Goal: Task Accomplishment & Management: Complete application form

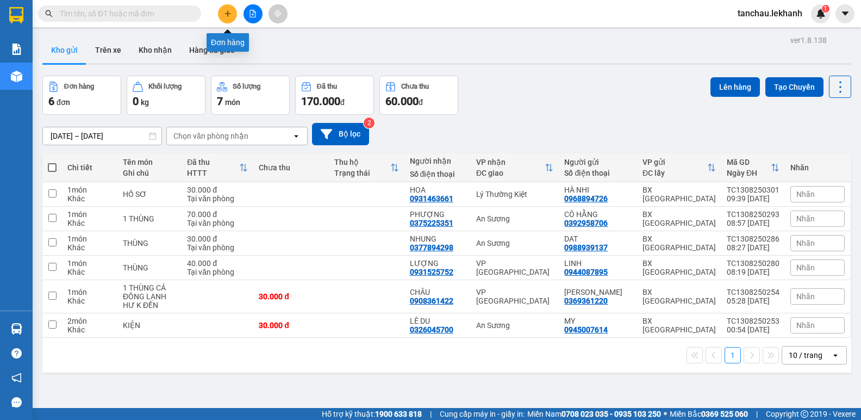
click at [224, 13] on icon "plus" at bounding box center [228, 14] width 8 height 8
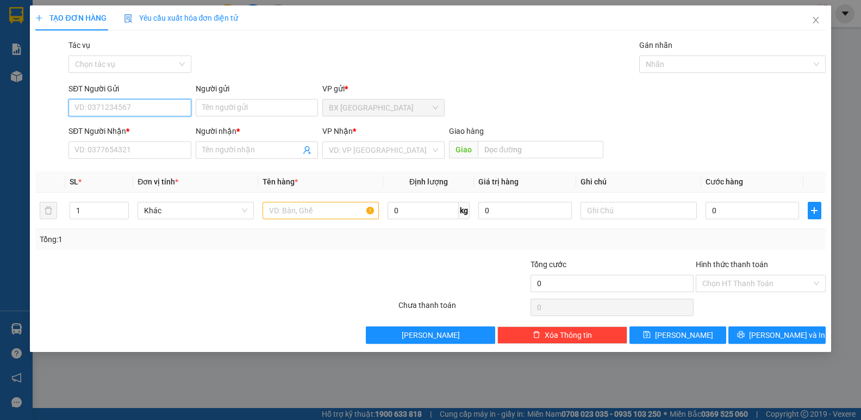
click at [144, 104] on input "SĐT Người Gửi" at bounding box center [130, 107] width 122 height 17
click at [132, 134] on div "0363807500 - NƯƠNG" at bounding box center [129, 129] width 109 height 12
type input "0363807500"
type input "NƯƠNG"
type input "0968763269"
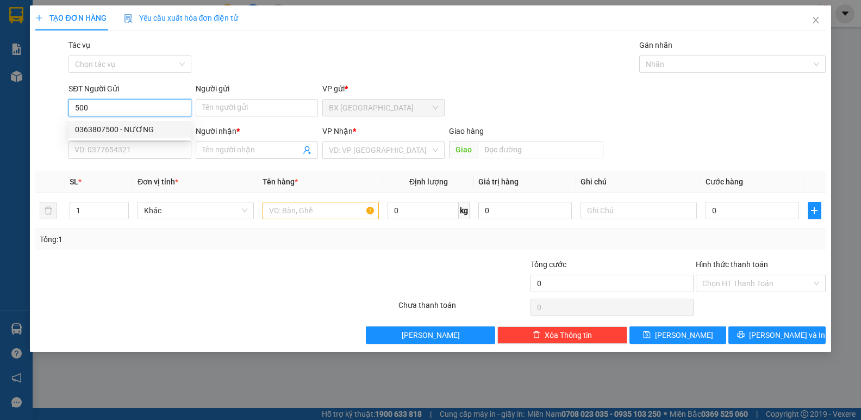
type input "KIM ANH k13"
type input "K13"
type input "30.000"
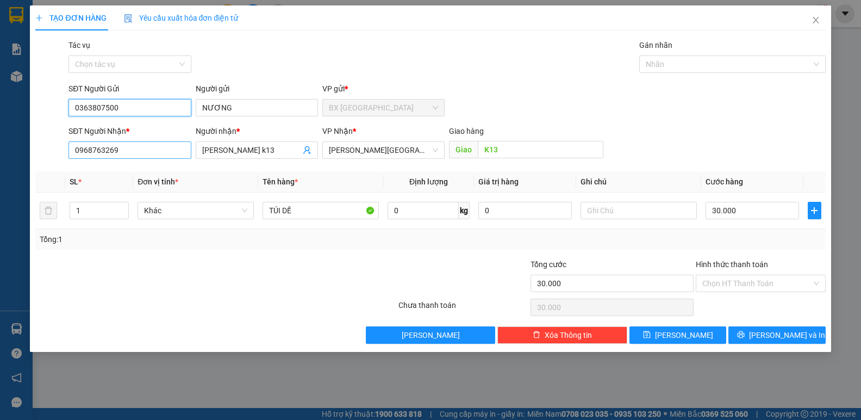
type input "0363807500"
drag, startPoint x: 141, startPoint y: 153, endPoint x: 28, endPoint y: 153, distance: 112.6
click at [29, 153] on div "TẠO ĐƠN HÀNG Yêu cầu xuất hóa đơn điện tử Transit Pickup Surcharge Ids Transit …" at bounding box center [430, 210] width 861 height 420
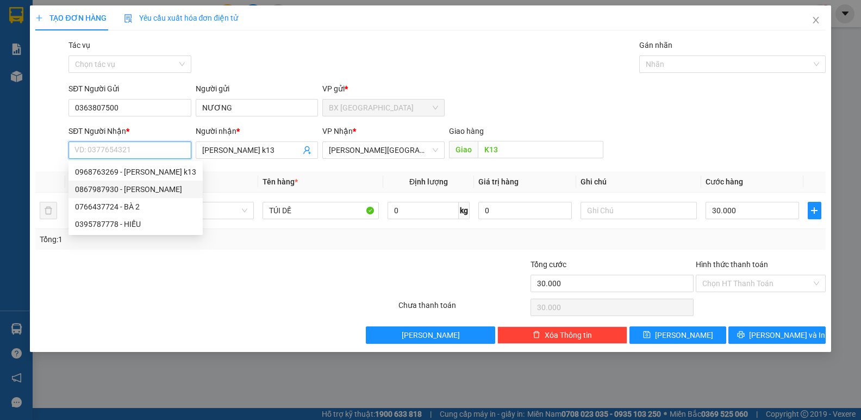
click at [153, 187] on div "0867987930 - HUYỀN" at bounding box center [135, 189] width 121 height 12
type input "0867987930"
type input "HUYỀN"
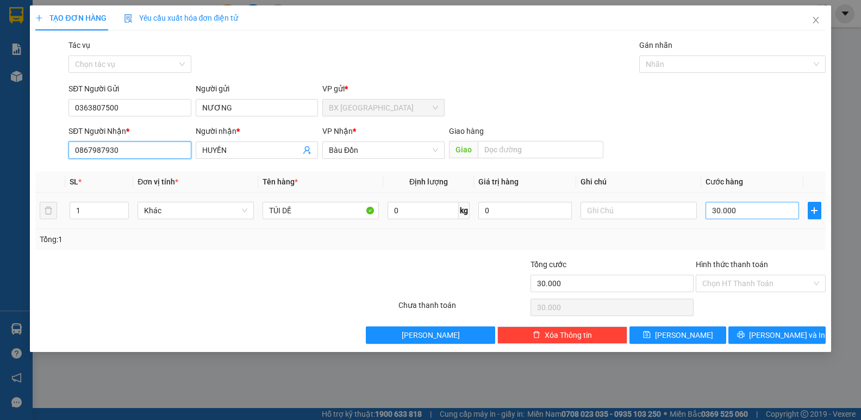
type input "0867987930"
click at [754, 209] on input "30.000" at bounding box center [753, 210] width 94 height 17
click at [757, 279] on input "Hình thức thanh toán" at bounding box center [757, 283] width 109 height 16
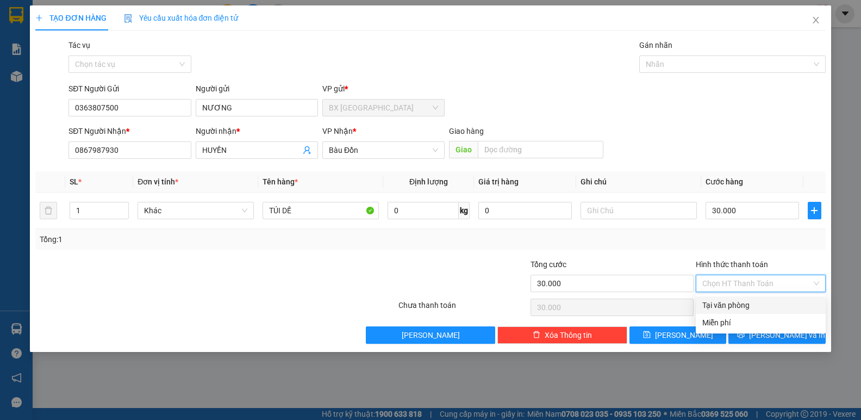
click at [735, 303] on div "Tại văn phòng" at bounding box center [761, 305] width 117 height 12
type input "0"
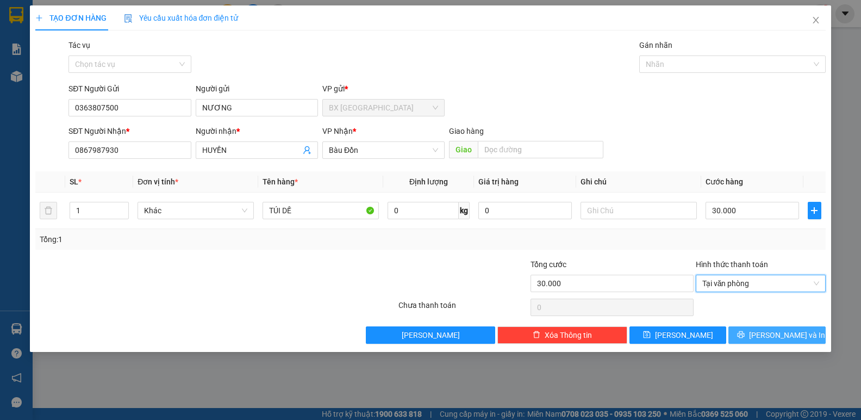
click at [770, 331] on span "Lưu và In" at bounding box center [787, 335] width 76 height 12
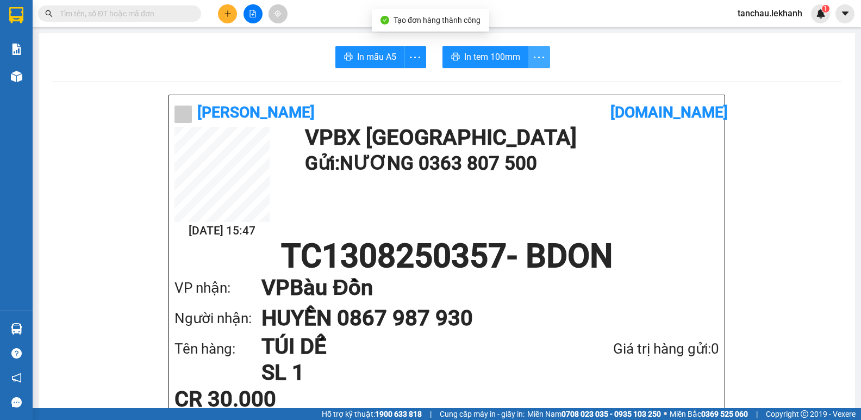
click at [538, 52] on icon "more" at bounding box center [539, 58] width 14 height 14
click at [505, 84] on div "In tem 100mm theo số lượng (1)" at bounding box center [485, 81] width 109 height 12
click at [222, 11] on button at bounding box center [227, 13] width 19 height 19
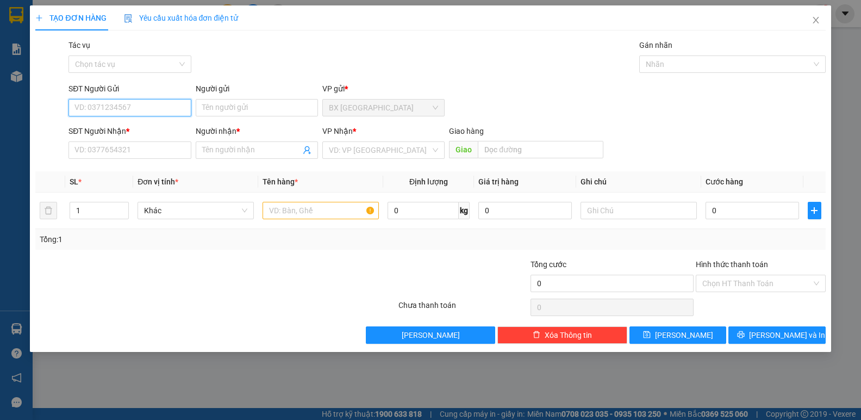
click at [139, 105] on input "SĐT Người Gửi" at bounding box center [130, 107] width 122 height 17
click at [121, 133] on div "0363807500 - NƯƠNG" at bounding box center [129, 129] width 109 height 12
type input "0363807500"
type input "NƯƠNG"
type input "0867987930"
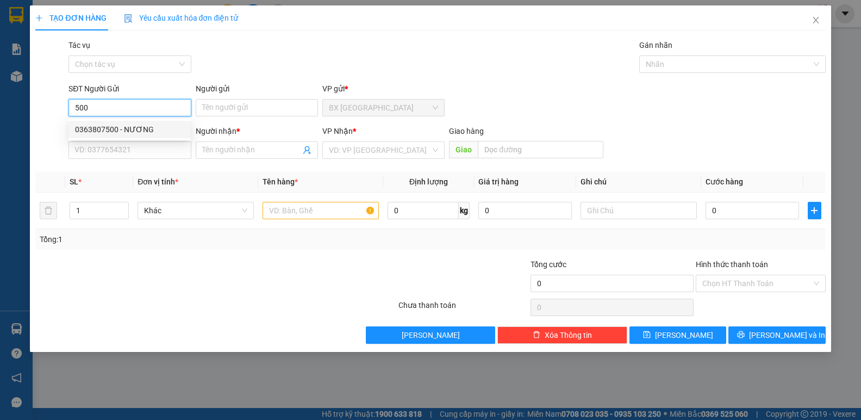
type input "HUYỀN"
type input "30.000"
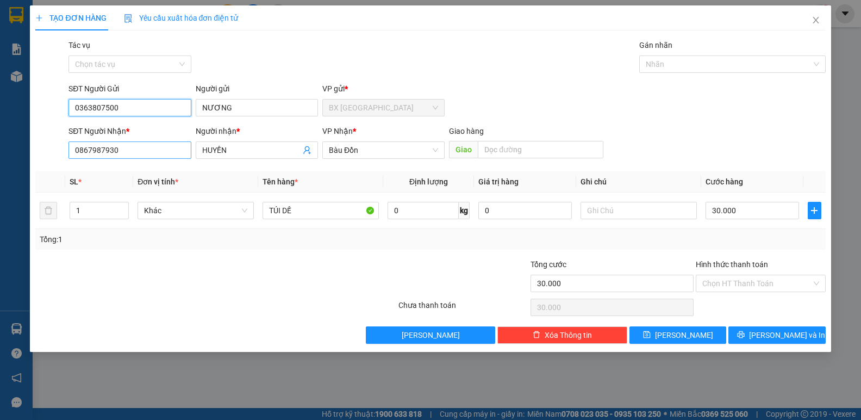
type input "0363807500"
click at [148, 154] on input "0867987930" at bounding box center [130, 149] width 122 height 17
type input "0"
type input "0369492892"
click at [118, 168] on div "0369492892 - NGÒ" at bounding box center [129, 172] width 109 height 12
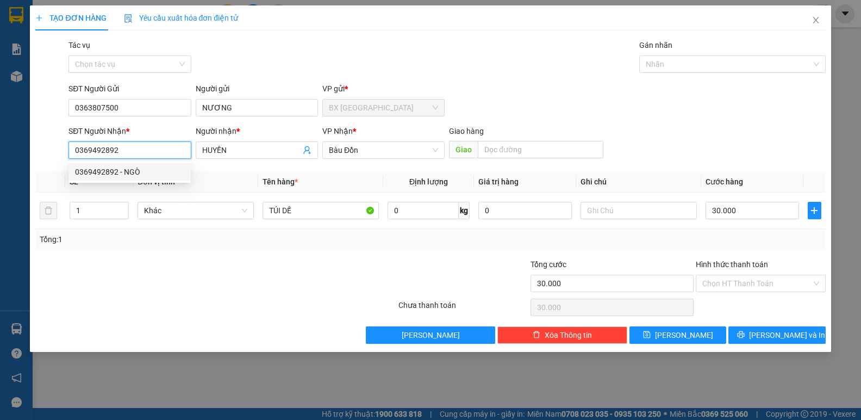
type input "NGÒ"
type input "0369492892"
click at [737, 284] on input "Hình thức thanh toán" at bounding box center [757, 283] width 109 height 16
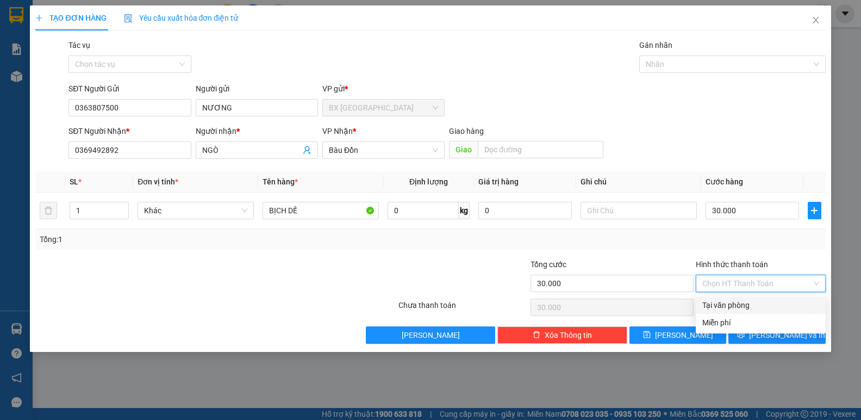
click at [735, 302] on div "Tại văn phòng" at bounding box center [761, 305] width 117 height 12
type input "0"
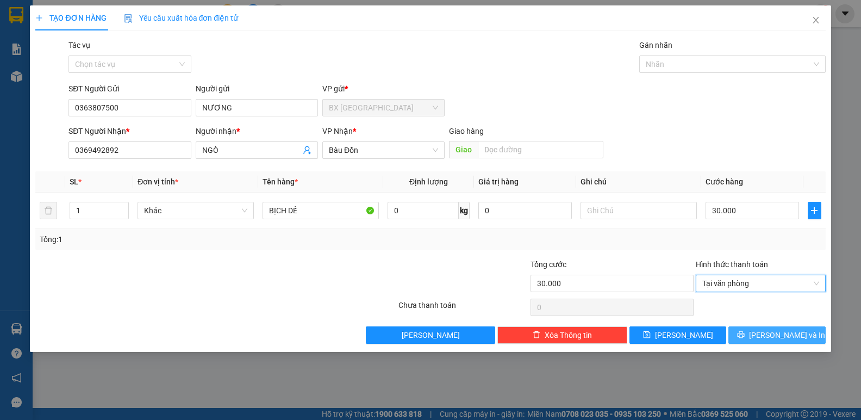
click at [745, 336] on icon "printer" at bounding box center [741, 335] width 8 height 8
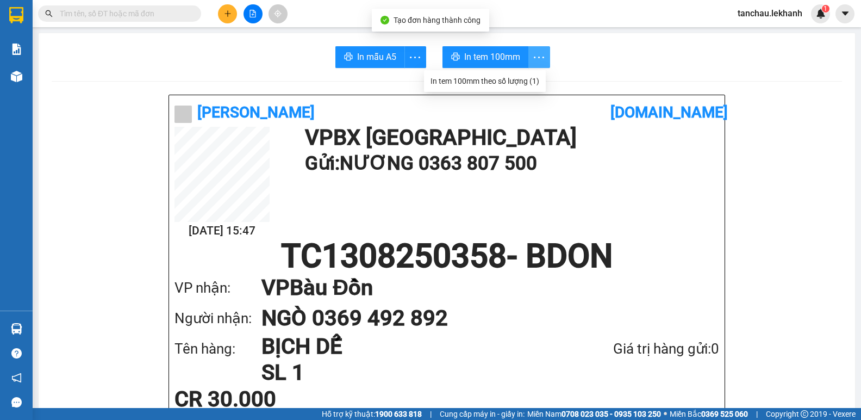
click at [541, 60] on icon "more" at bounding box center [539, 58] width 14 height 14
click at [537, 79] on div "In tem 100mm theo số lượng (1)" at bounding box center [485, 81] width 109 height 12
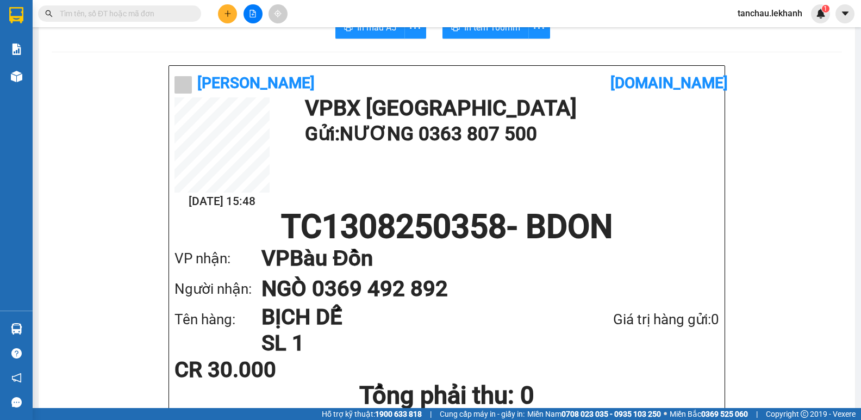
scroll to position [54, 0]
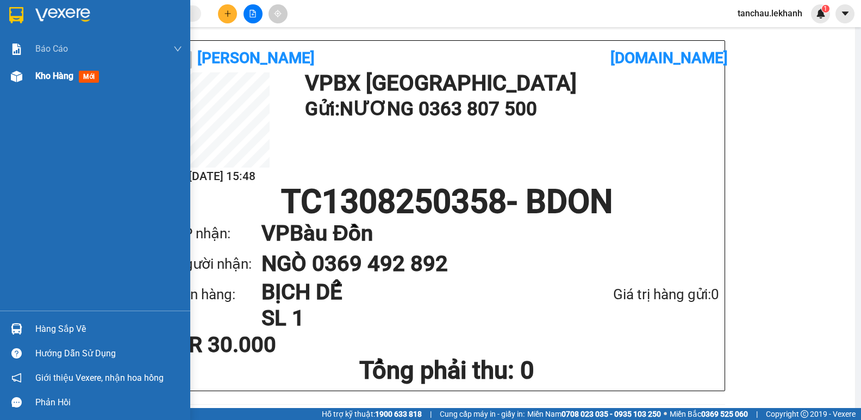
click at [48, 80] on span "Kho hàng" at bounding box center [54, 76] width 38 height 10
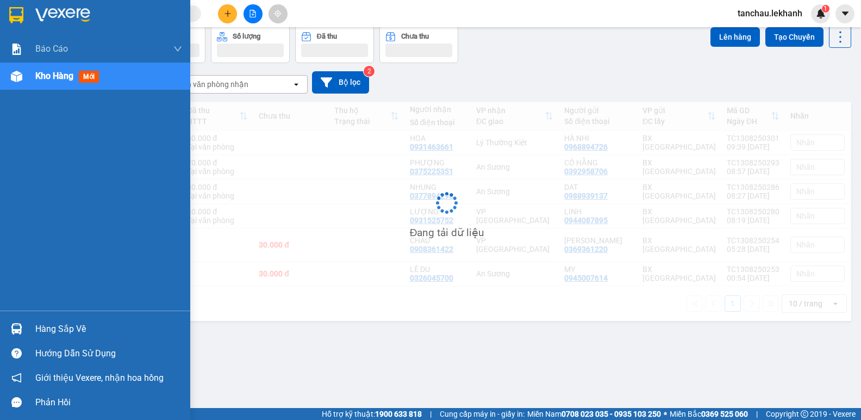
scroll to position [50, 0]
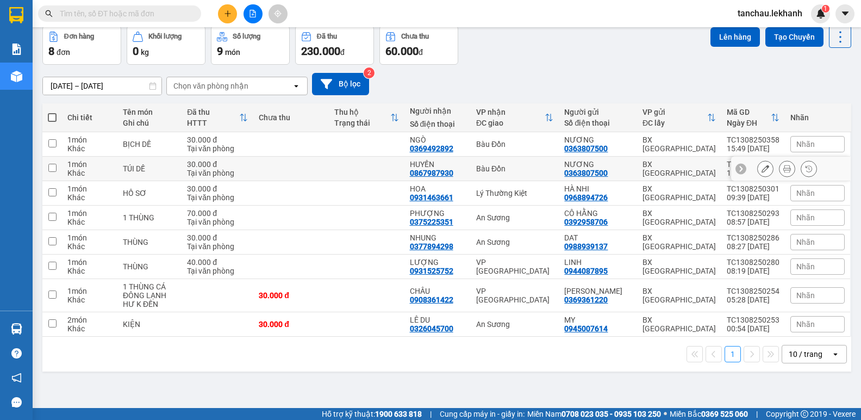
click at [762, 171] on icon at bounding box center [766, 169] width 8 height 8
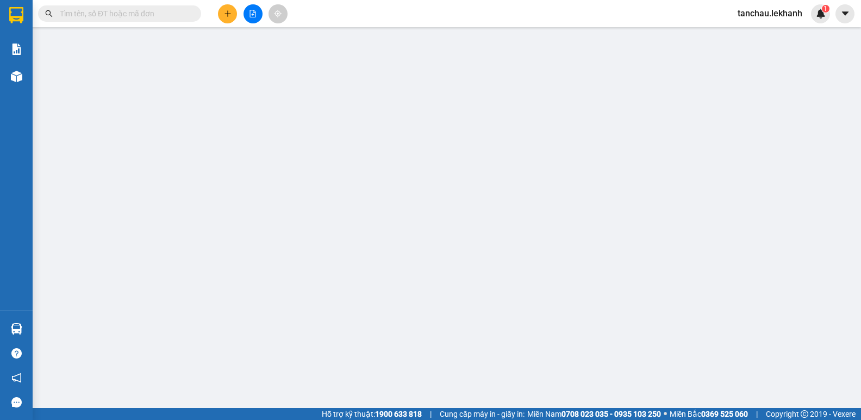
type input "0363807500"
type input "NƯƠNG"
type input "0867987930"
type input "HUYỀN"
type input "30.000"
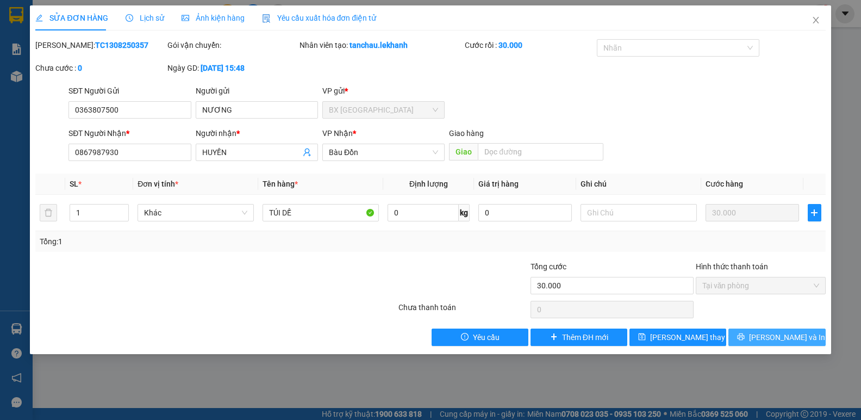
click at [765, 337] on button "Lưu và In" at bounding box center [777, 336] width 97 height 17
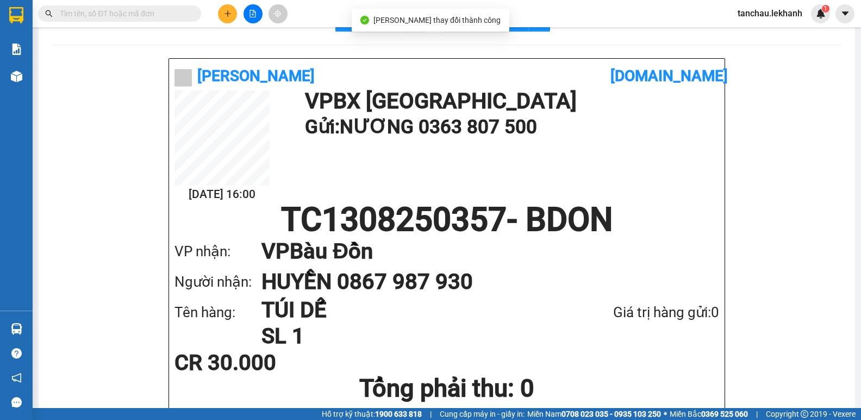
scroll to position [54, 0]
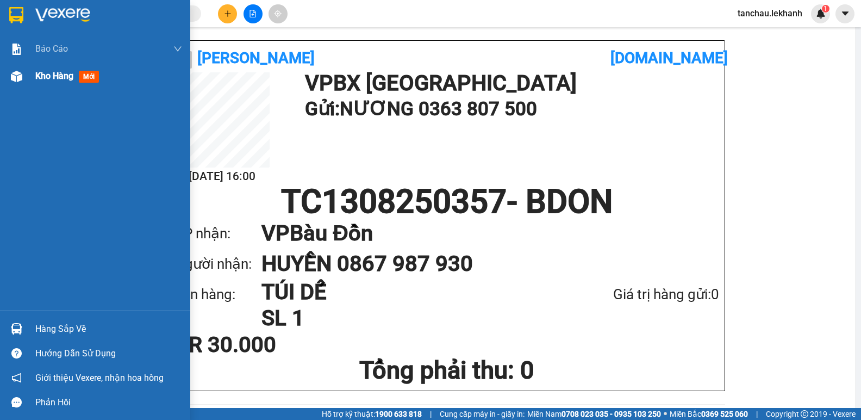
click at [53, 77] on span "Kho hàng" at bounding box center [54, 76] width 38 height 10
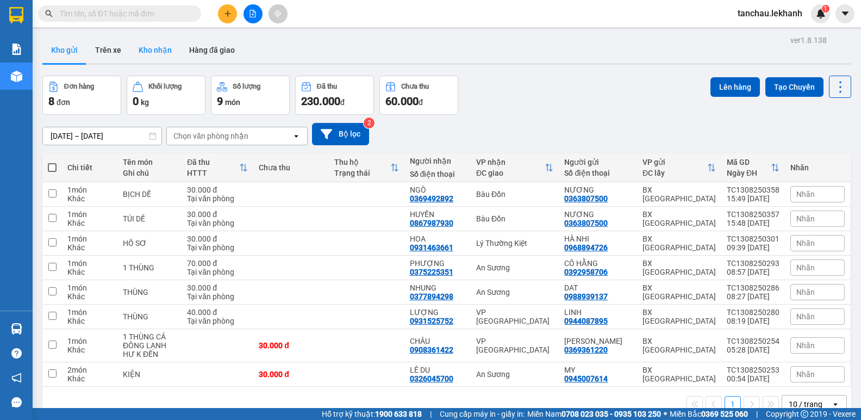
click at [153, 47] on button "Kho nhận" at bounding box center [155, 50] width 51 height 26
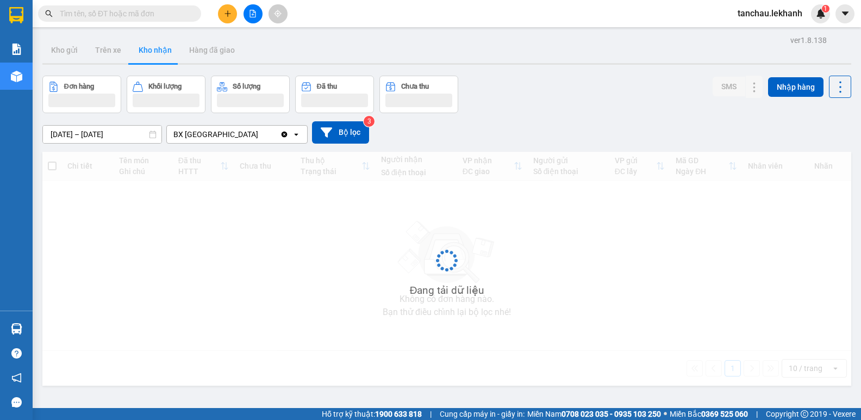
click at [152, 8] on input "text" at bounding box center [124, 14] width 128 height 12
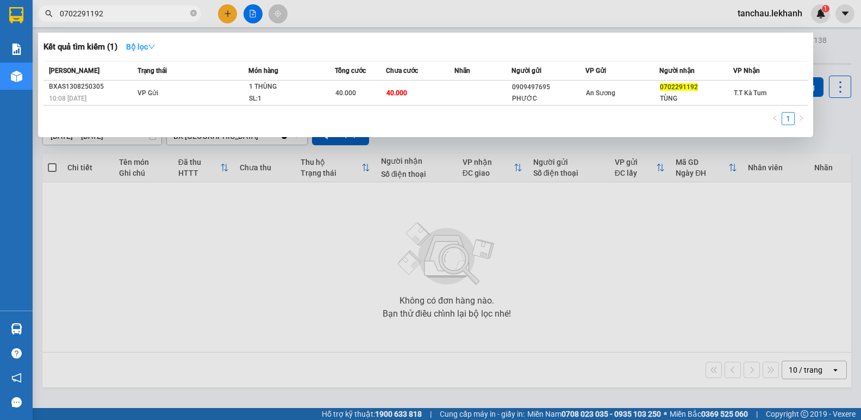
type input "0702291192"
click at [156, 45] on icon "down" at bounding box center [152, 47] width 8 height 8
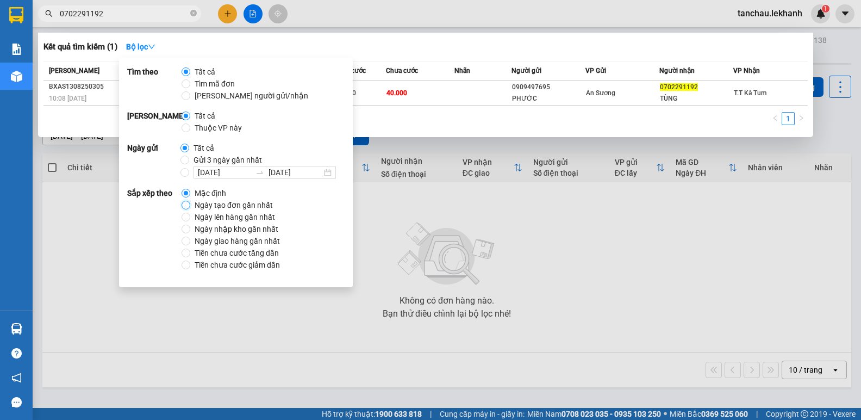
click at [189, 203] on input "Ngày tạo đơn gần nhất" at bounding box center [186, 205] width 9 height 9
radio input "true"
radio input "false"
click at [400, 121] on div "1" at bounding box center [426, 122] width 765 height 20
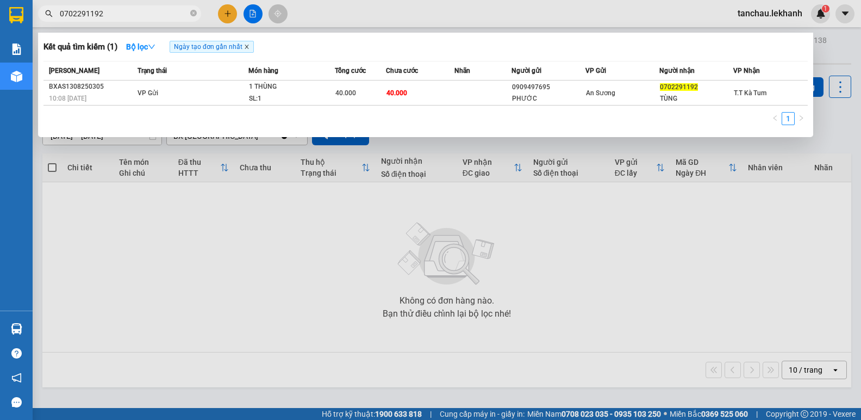
click at [250, 48] on icon "close" at bounding box center [246, 46] width 5 height 5
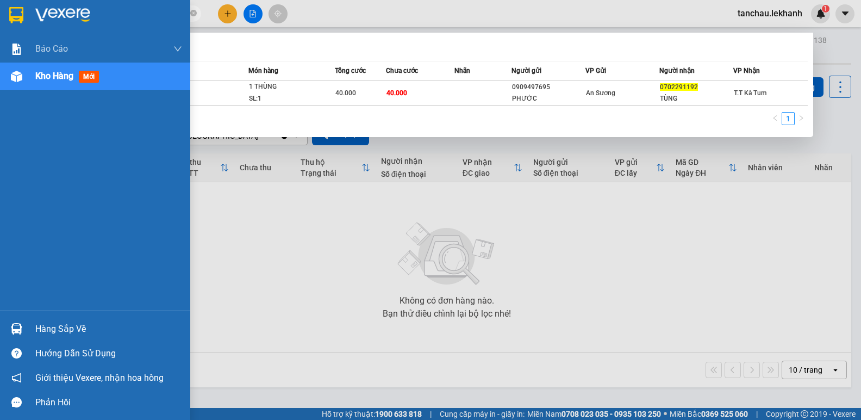
click at [59, 80] on span "Kho hàng" at bounding box center [54, 76] width 38 height 10
